Goal: Find specific page/section: Find specific page/section

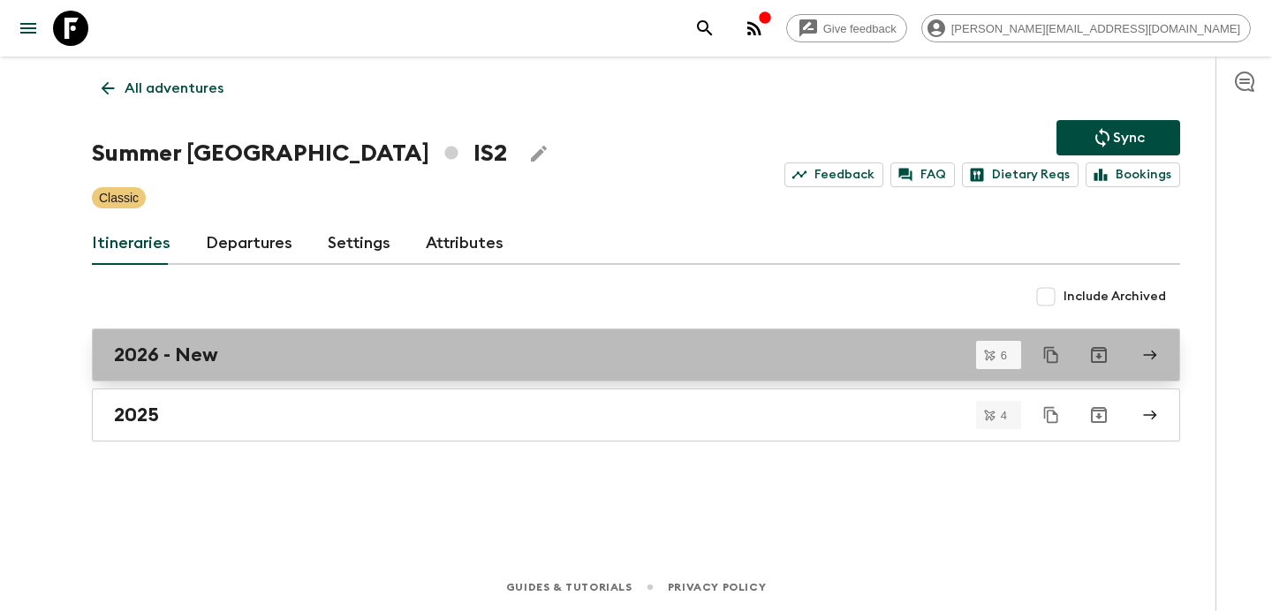
click at [503, 353] on div "2026 - New" at bounding box center [619, 355] width 1011 height 23
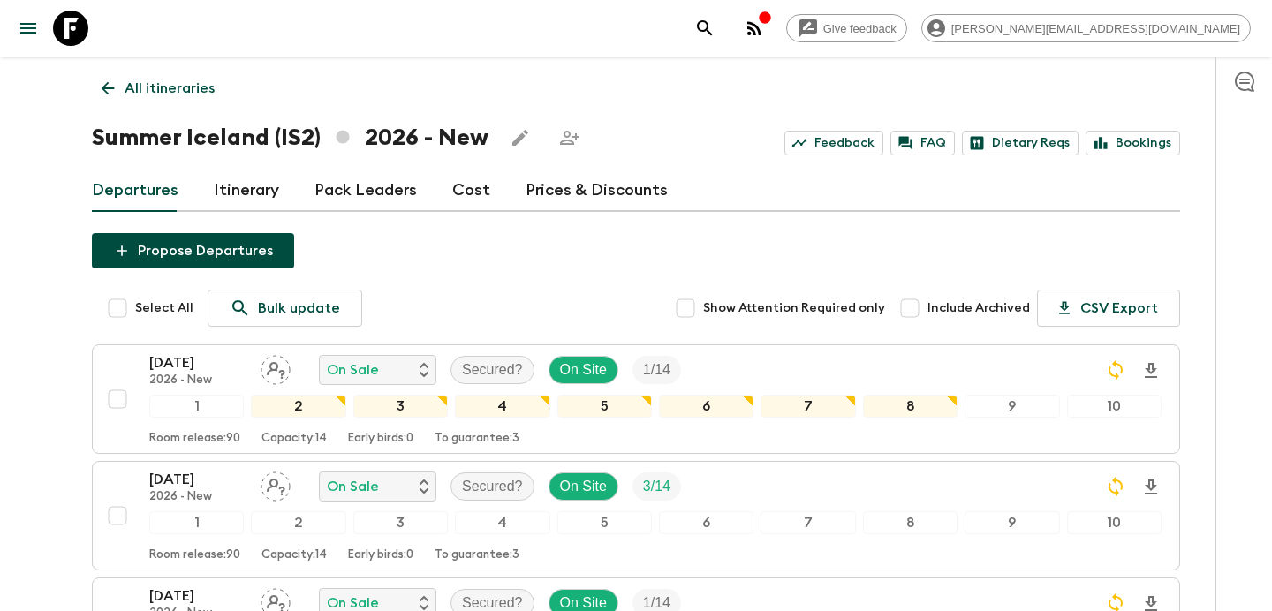
click at [129, 87] on p "All itineraries" at bounding box center [170, 88] width 90 height 21
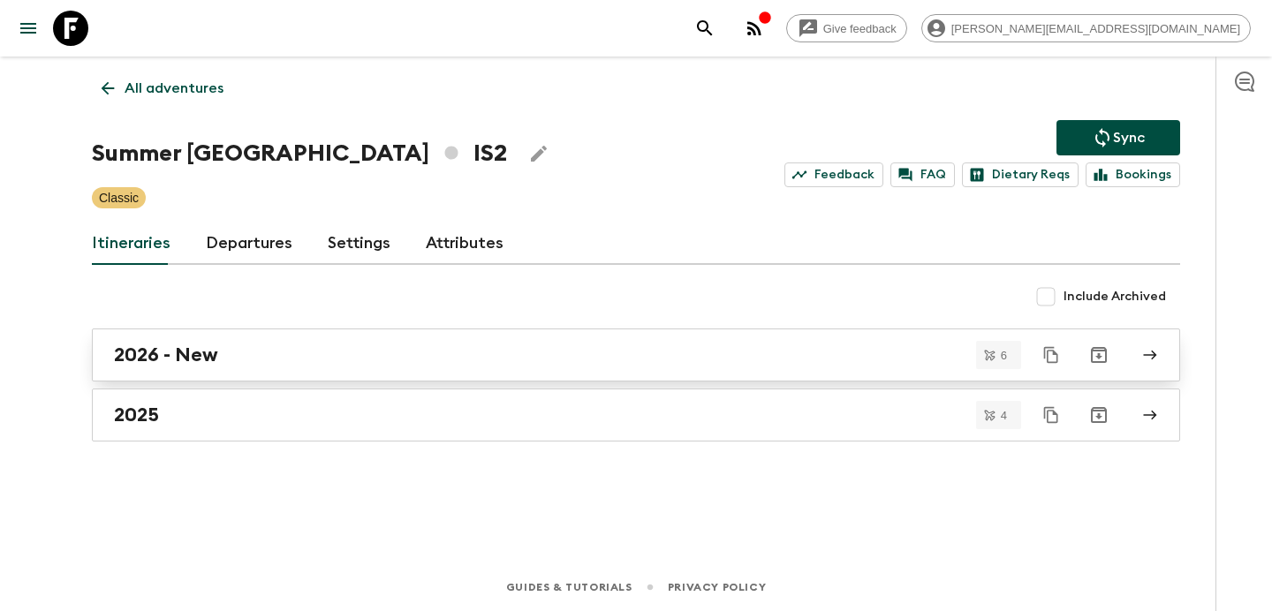
click at [362, 349] on div "2026 - New" at bounding box center [619, 355] width 1011 height 23
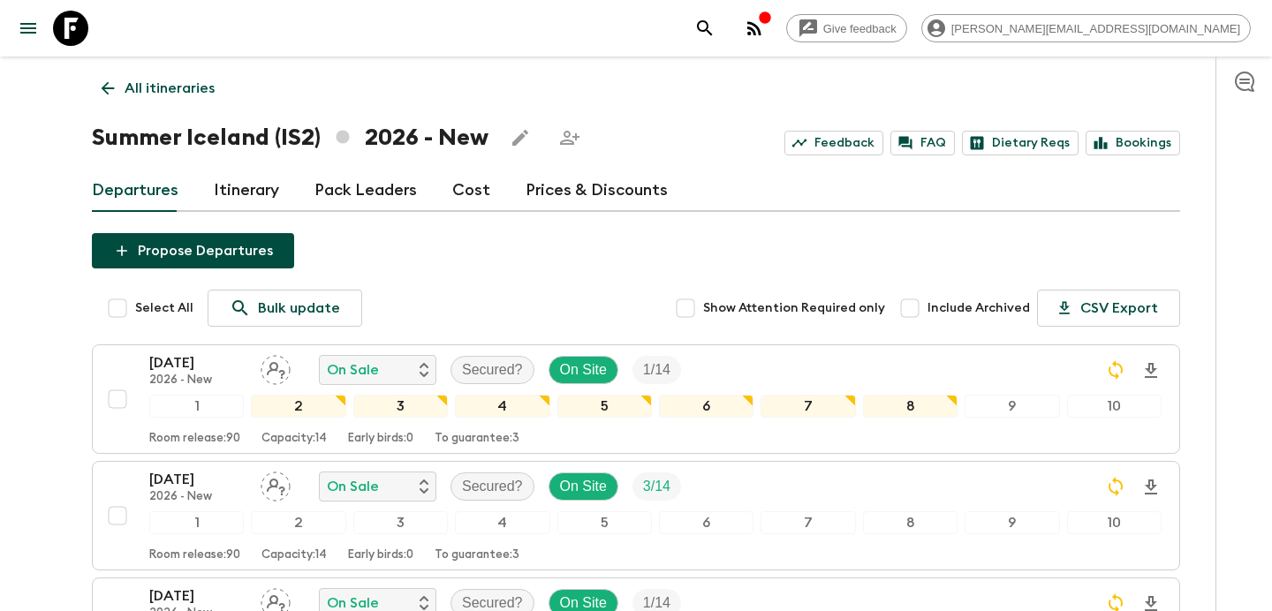
click at [761, 22] on icon "button" at bounding box center [754, 28] width 14 height 14
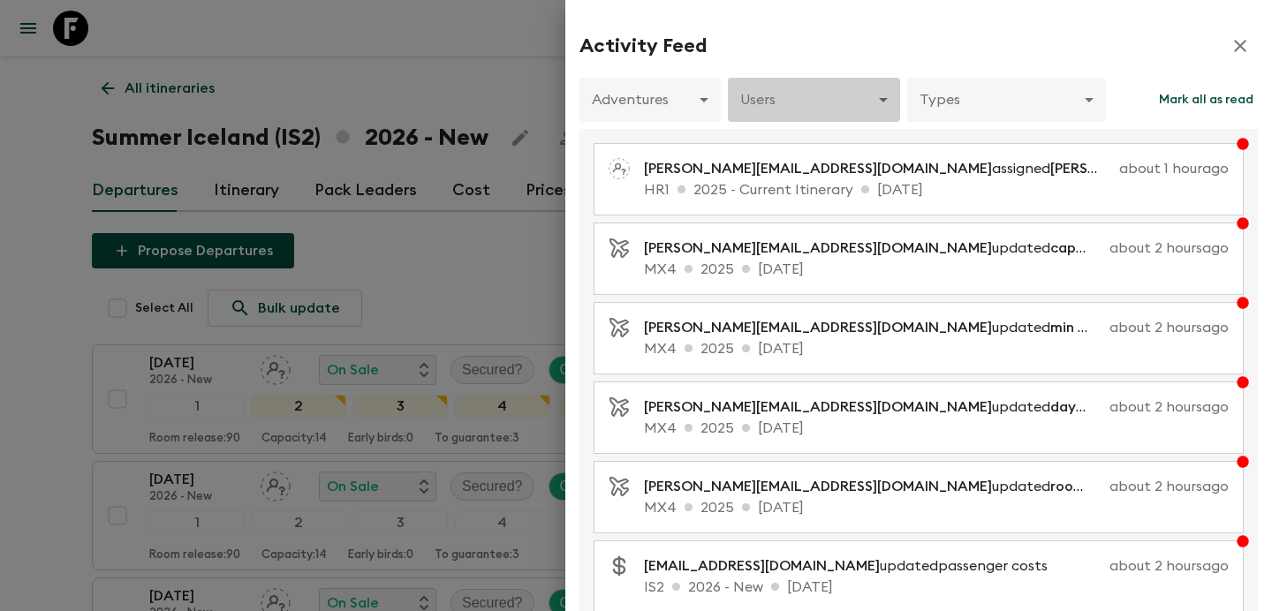
click at [806, 114] on body "Give feedback [PERSON_NAME][EMAIL_ADDRESS][DOMAIN_NAME] All itineraries Summer …" at bounding box center [636, 599] width 1272 height 1198
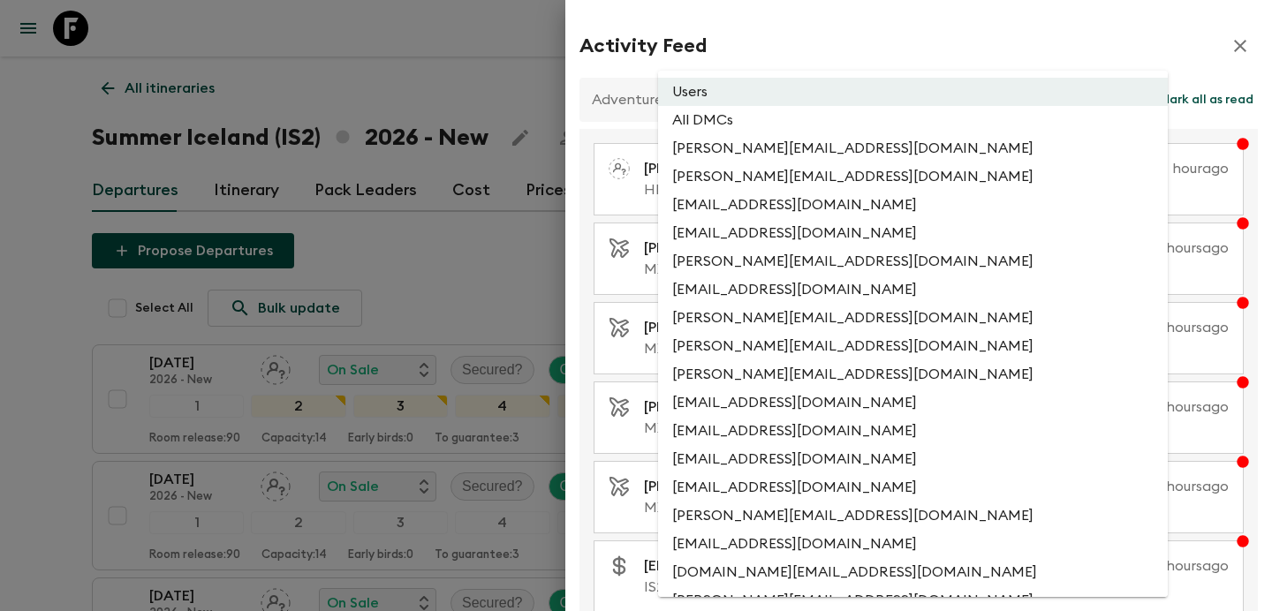
click at [803, 123] on li "All DMCs" at bounding box center [913, 120] width 510 height 28
type input "EXTERNAL_ONLY"
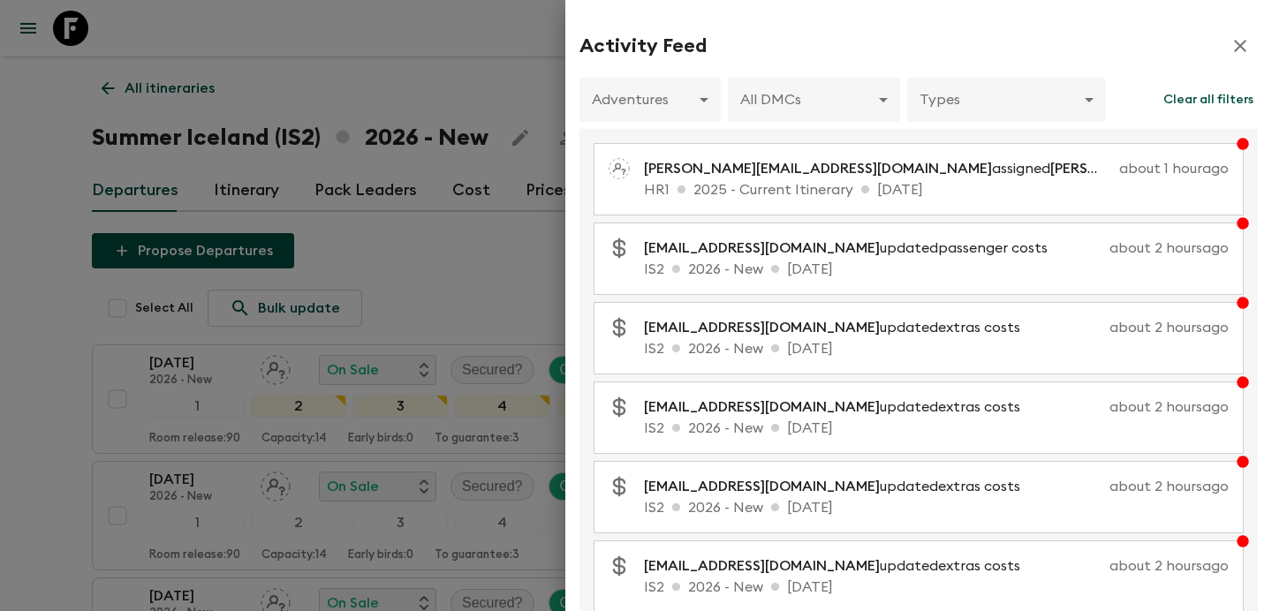
click at [498, 255] on div at bounding box center [636, 305] width 1272 height 611
